Goal: Find specific page/section: Find specific page/section

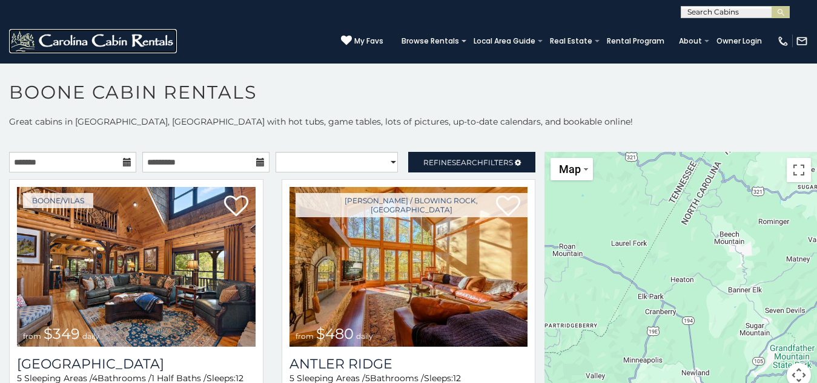
click at [23, 29] on img at bounding box center [93, 41] width 168 height 24
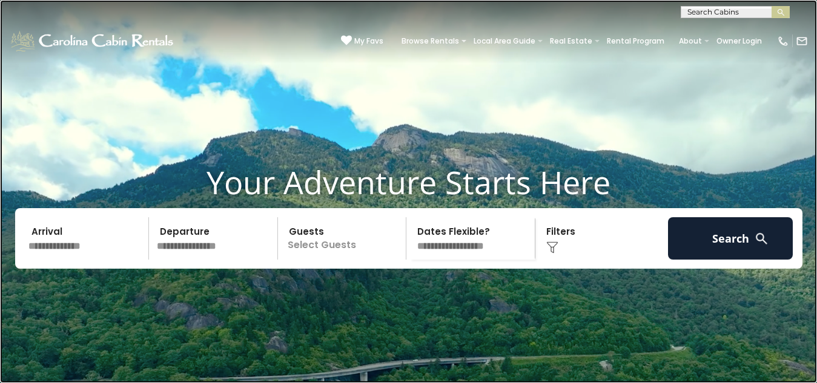
click at [102, 125] on link at bounding box center [408, 191] width 817 height 383
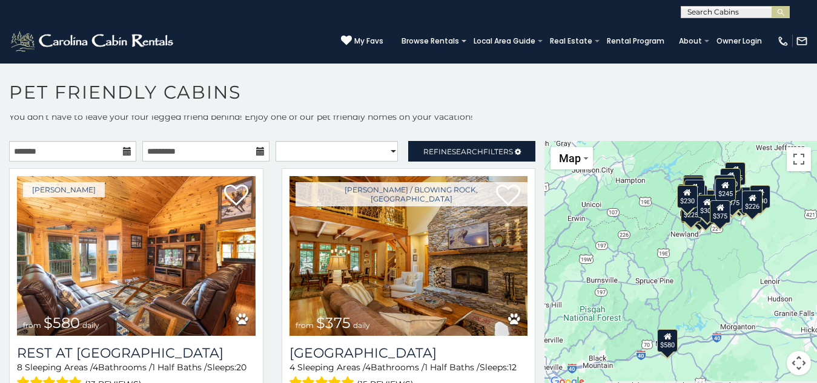
scroll to position [7, 0]
